Goal: Download file/media

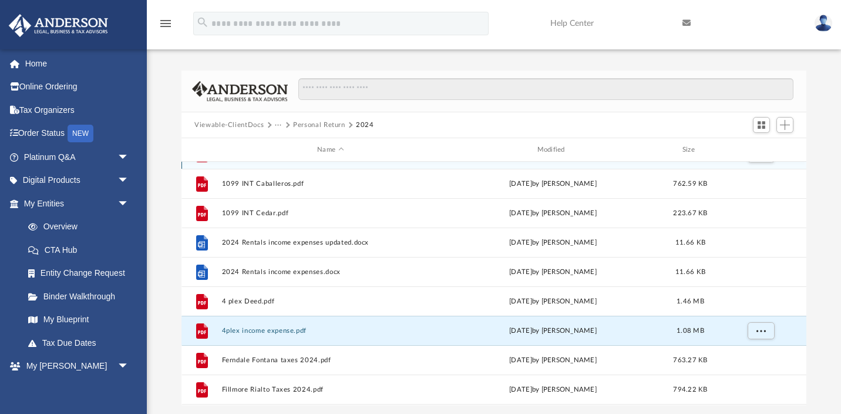
scroll to position [144, 0]
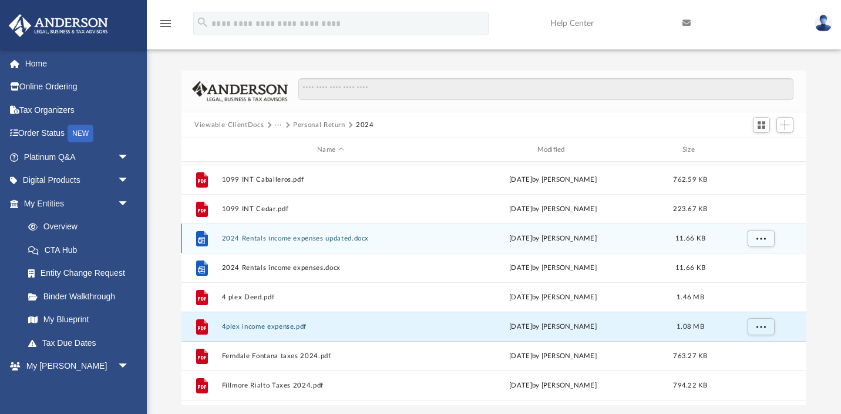
click at [333, 239] on button "2024 Rentals income expenses updated.docx" at bounding box center [330, 238] width 217 height 8
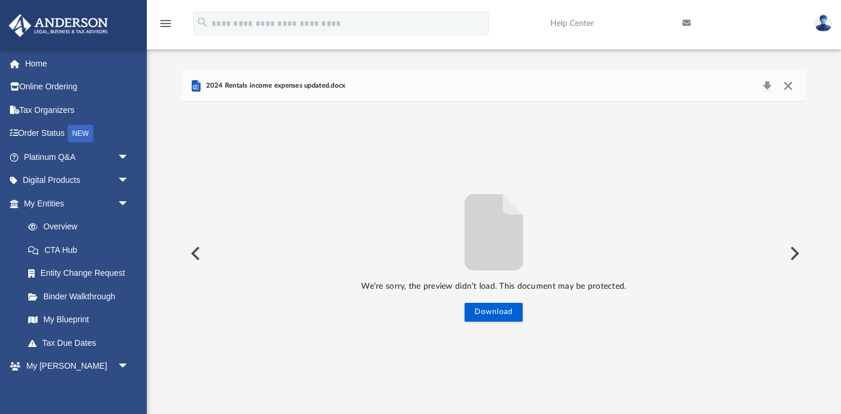
click at [787, 88] on button "Close" at bounding box center [788, 86] width 21 height 16
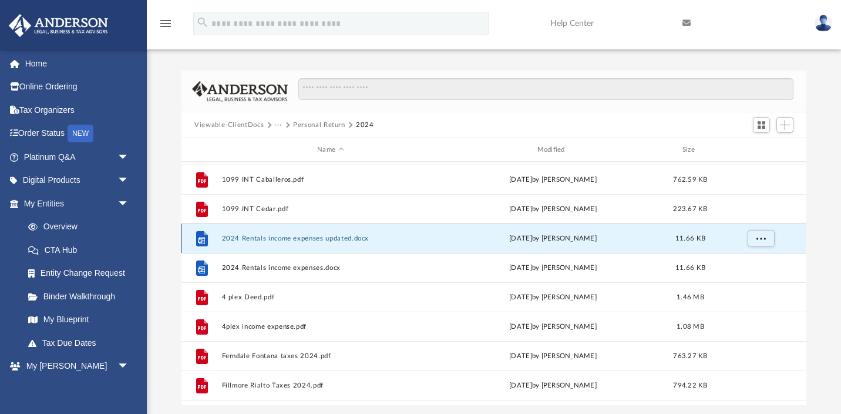
click at [360, 236] on button "2024 Rentals income expenses updated.docx" at bounding box center [330, 238] width 217 height 8
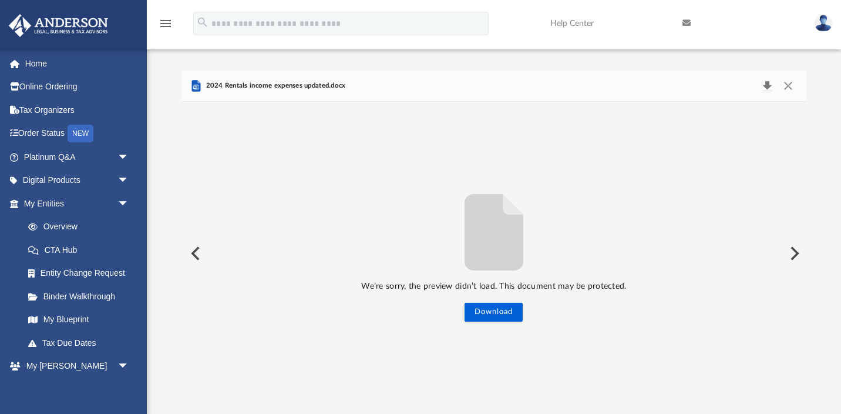
click at [765, 87] on button "Download" at bounding box center [767, 86] width 21 height 16
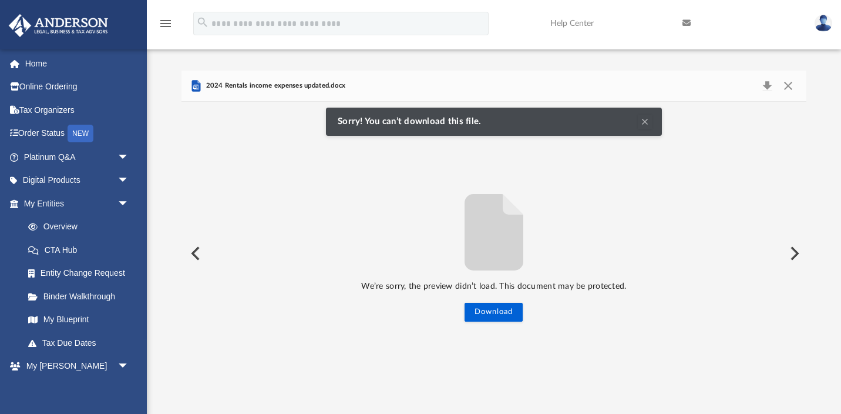
click at [820, 24] on img at bounding box center [824, 23] width 18 height 17
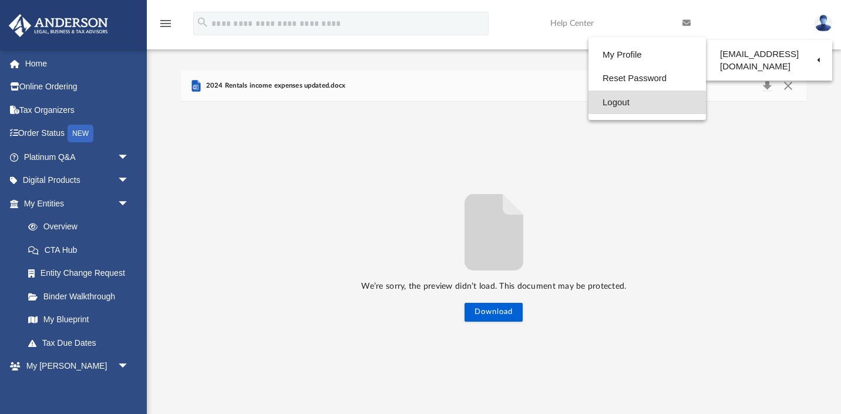
click at [621, 100] on link "Logout" at bounding box center [648, 102] width 118 height 24
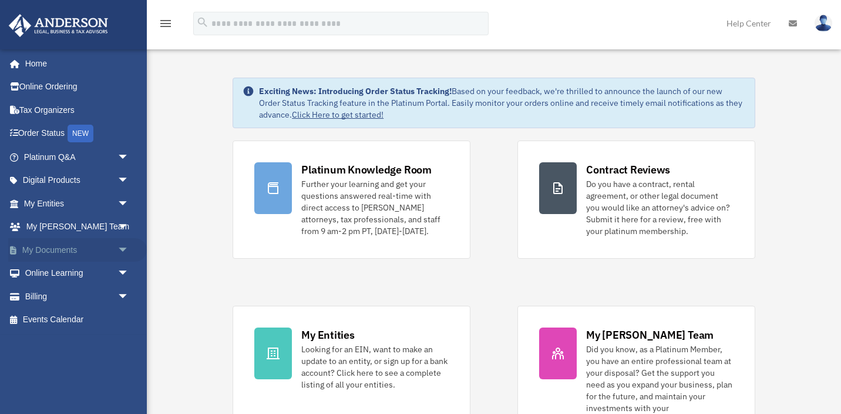
click at [124, 245] on span "arrow_drop_down" at bounding box center [130, 250] width 24 height 24
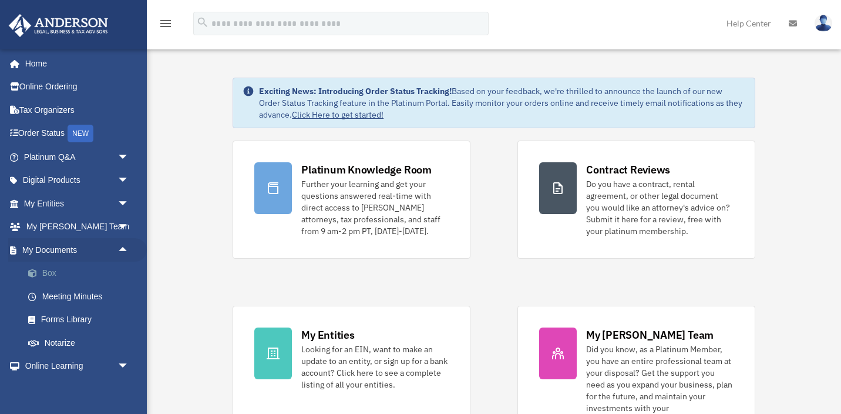
click at [59, 273] on link "Box" at bounding box center [81, 273] width 130 height 24
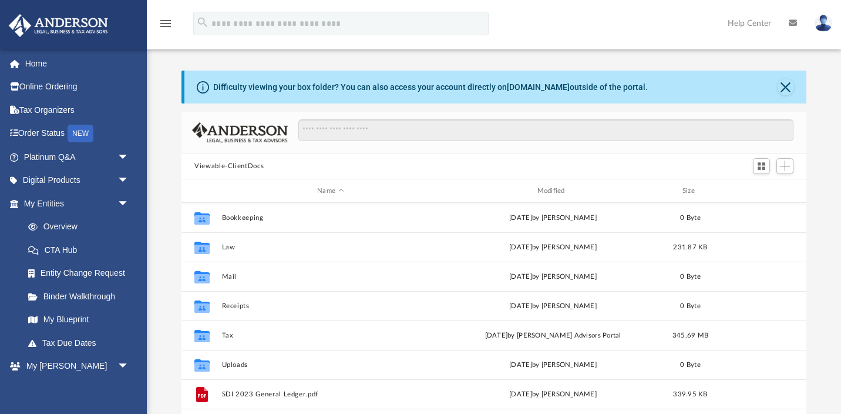
scroll to position [267, 625]
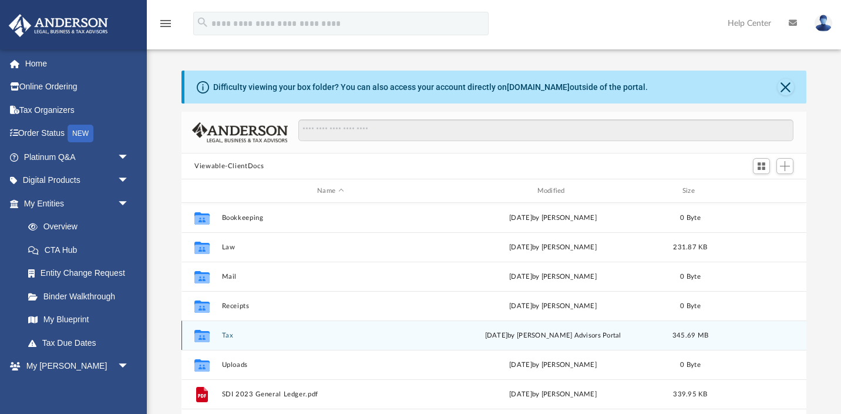
click at [227, 335] on button "Tax" at bounding box center [330, 335] width 217 height 8
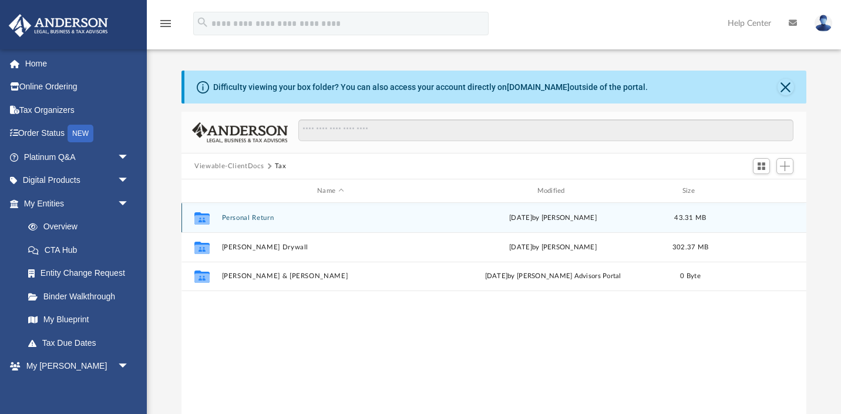
click at [263, 219] on button "Personal Return" at bounding box center [330, 218] width 217 height 8
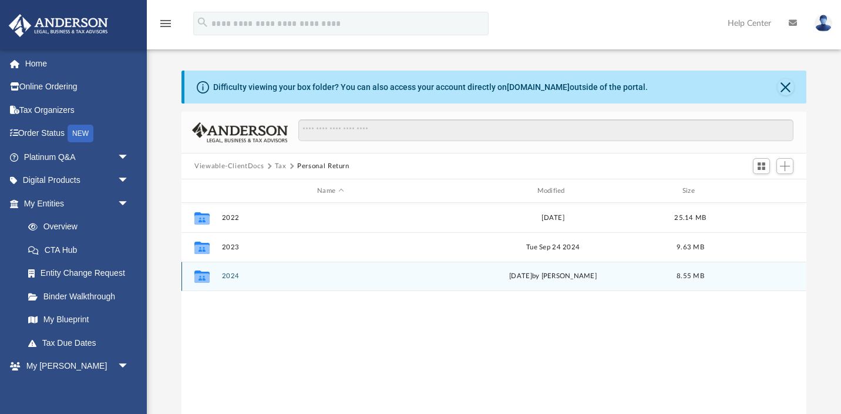
click at [234, 277] on button "2024" at bounding box center [330, 276] width 217 height 8
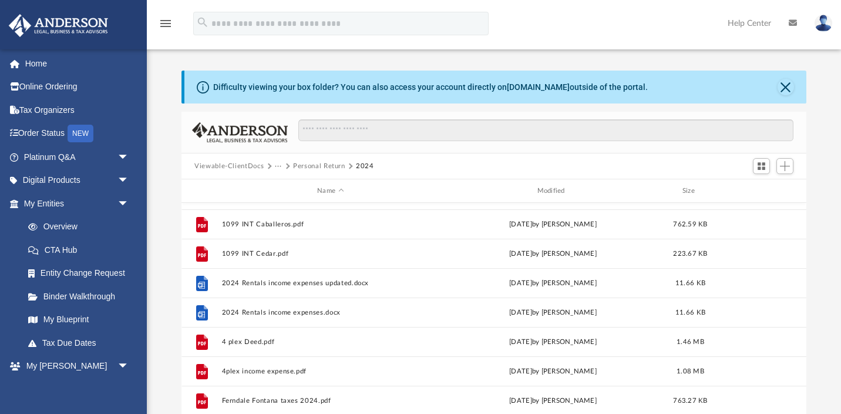
scroll to position [141, 0]
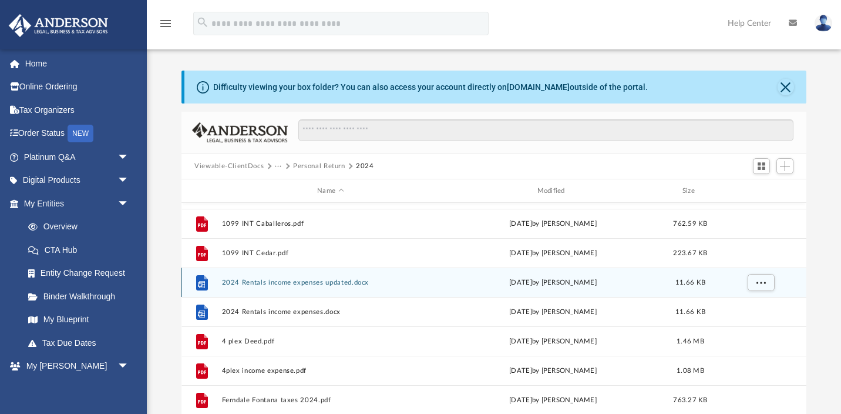
click at [365, 281] on button "2024 Rentals income expenses updated.docx" at bounding box center [330, 282] width 217 height 8
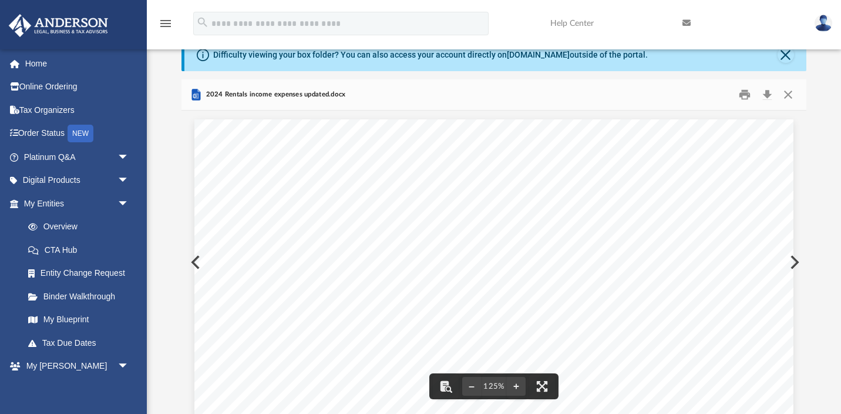
scroll to position [0, 0]
click at [787, 94] on button "Close" at bounding box center [788, 95] width 21 height 18
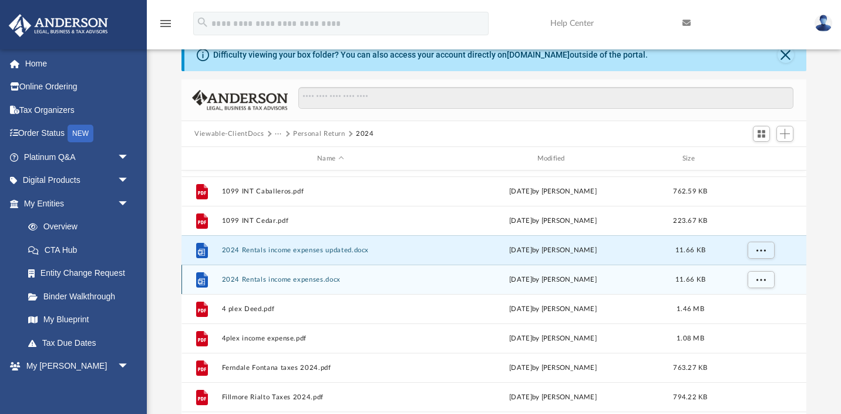
click at [306, 280] on button "2024 Rentals income expenses.docx" at bounding box center [330, 280] width 217 height 8
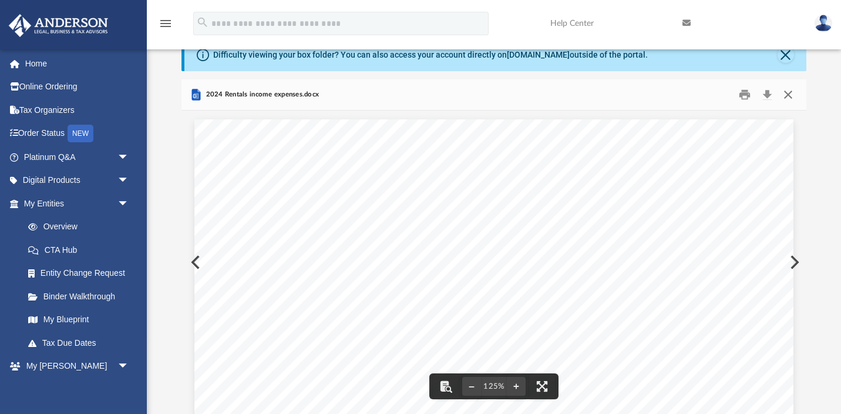
click at [790, 99] on button "Close" at bounding box center [788, 95] width 21 height 18
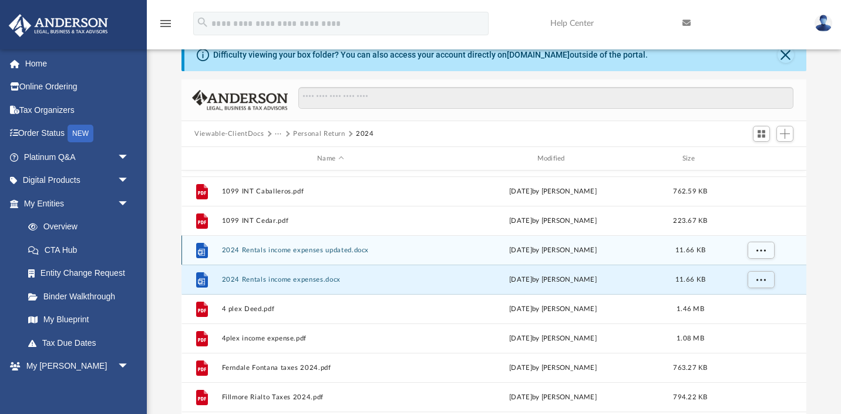
click at [357, 251] on button "2024 Rentals income expenses updated.docx" at bounding box center [330, 250] width 217 height 8
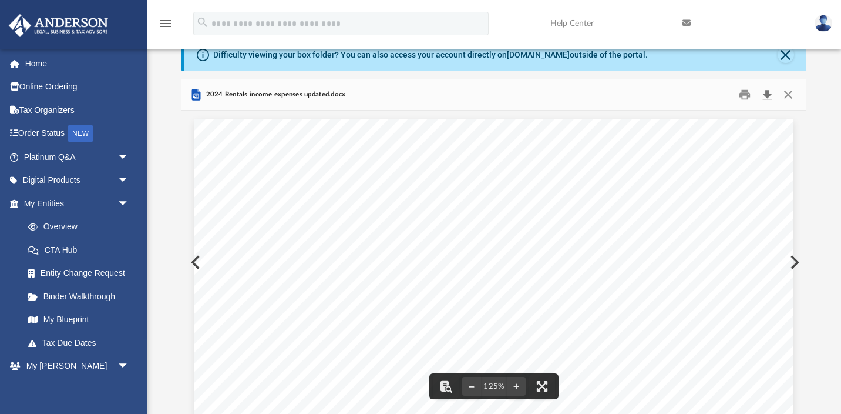
click at [766, 98] on button "Download" at bounding box center [767, 95] width 21 height 18
